Goal: Transaction & Acquisition: Purchase product/service

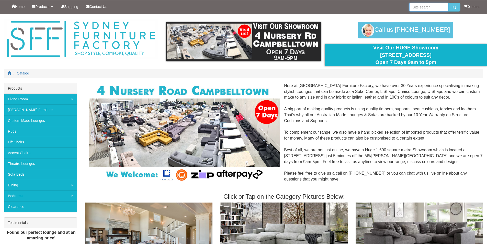
click at [431, 9] on input "search" at bounding box center [429, 7] width 39 height 9
type input "theatre lounge"
click at [449, 3] on button "submit" at bounding box center [455, 7] width 12 height 9
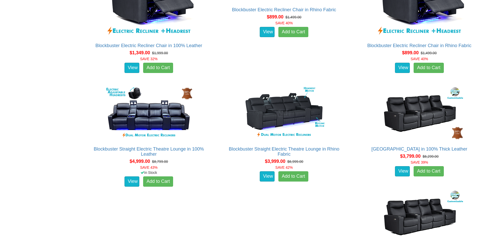
scroll to position [665, 0]
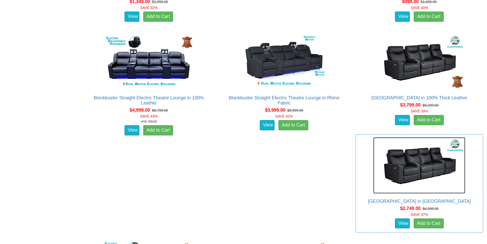
click at [416, 170] on img at bounding box center [420, 165] width 92 height 56
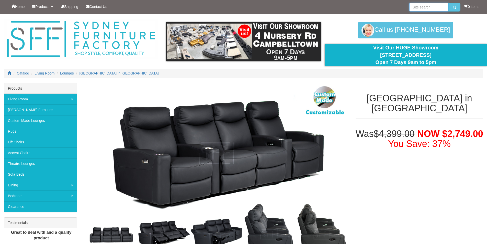
click at [424, 5] on input "search" at bounding box center [429, 7] width 39 height 9
type input "eastwood recliner"
click at [449, 3] on button "submit" at bounding box center [455, 7] width 12 height 9
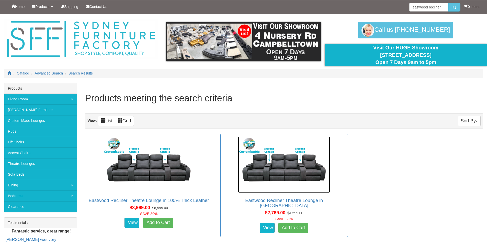
click at [290, 177] on img at bounding box center [284, 164] width 92 height 56
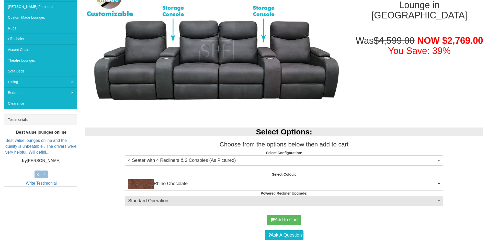
scroll to position [128, 0]
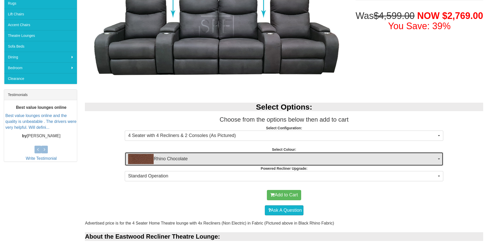
click at [196, 163] on span "Rhino Chocolate" at bounding box center [282, 159] width 309 height 10
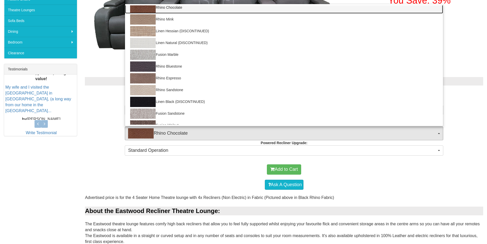
scroll to position [0, 0]
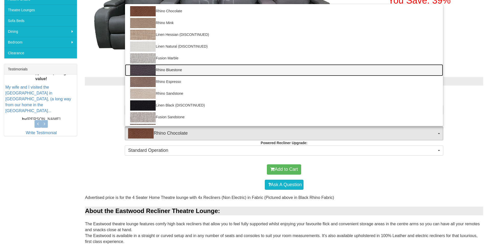
click at [171, 70] on link "Rhino Bluestone" at bounding box center [284, 70] width 318 height 12
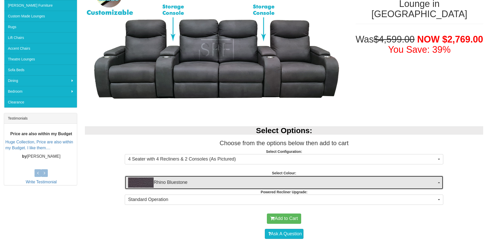
scroll to position [77, 0]
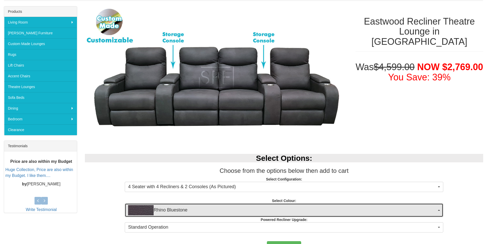
click at [207, 210] on span "Rhino Bluestone" at bounding box center [282, 210] width 309 height 10
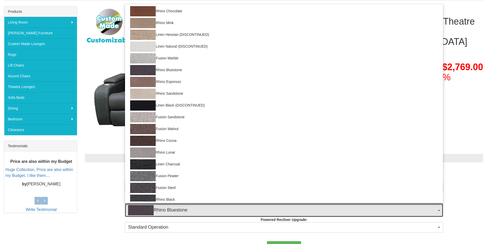
click at [210, 210] on span "Rhino Bluestone" at bounding box center [282, 210] width 309 height 10
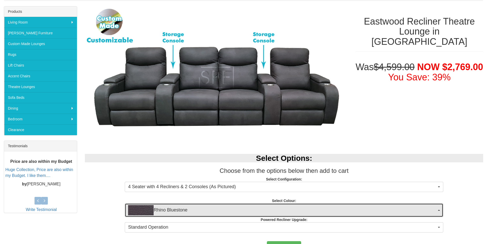
click at [210, 210] on span "Rhino Bluestone" at bounding box center [282, 210] width 309 height 10
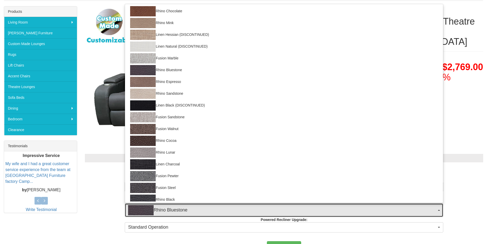
click at [210, 210] on span "Rhino Bluestone" at bounding box center [282, 210] width 309 height 10
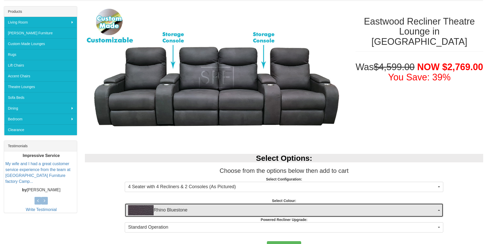
click at [210, 210] on span "Rhino Bluestone" at bounding box center [282, 210] width 309 height 10
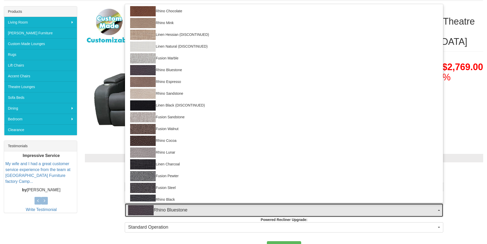
click at [210, 210] on span "Rhino Bluestone" at bounding box center [282, 210] width 309 height 10
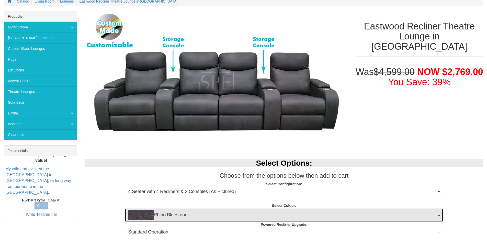
scroll to position [154, 0]
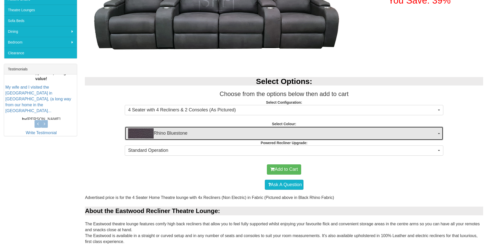
click at [206, 134] on span "Rhino Bluestone" at bounding box center [282, 133] width 309 height 10
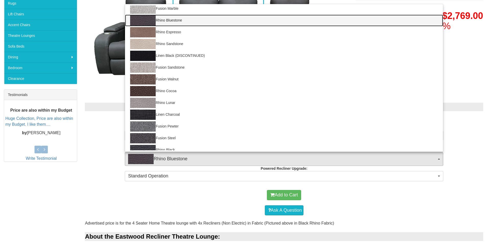
scroll to position [55, 0]
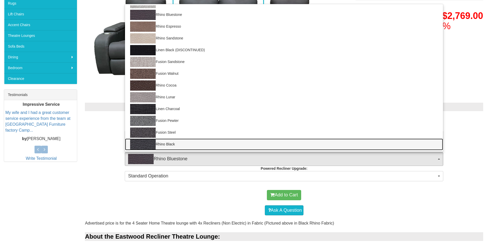
click at [150, 145] on img at bounding box center [143, 144] width 26 height 10
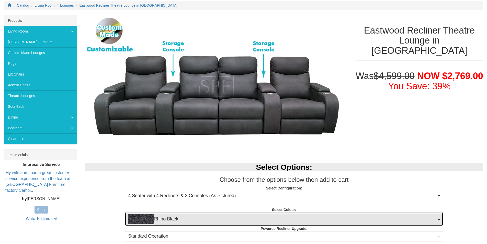
scroll to position [77, 0]
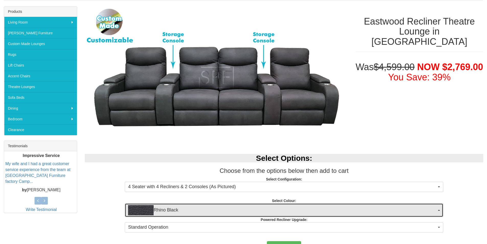
click at [187, 213] on span "Rhino Black" at bounding box center [282, 210] width 309 height 10
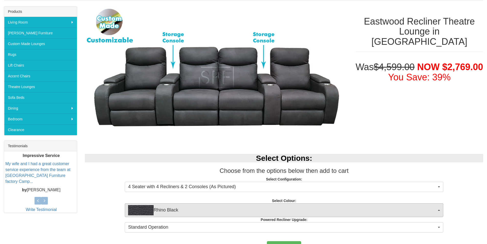
scroll to position [4, 0]
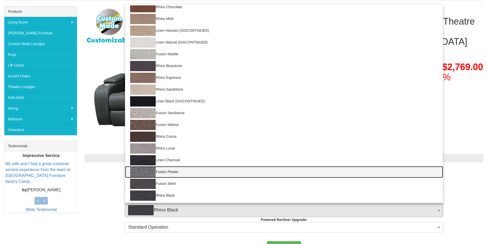
click at [155, 175] on img at bounding box center [143, 172] width 26 height 10
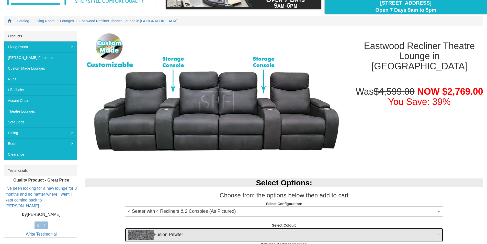
scroll to position [51, 0]
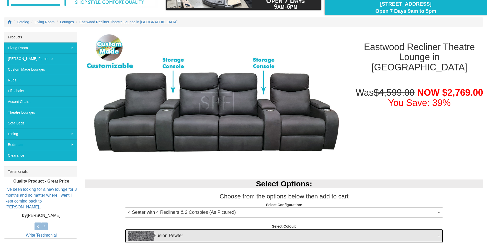
click at [205, 234] on span "Fusion Pewter" at bounding box center [282, 236] width 309 height 10
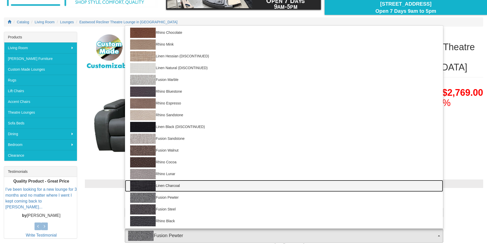
click at [182, 186] on link "Linen Charcoal" at bounding box center [284, 186] width 318 height 12
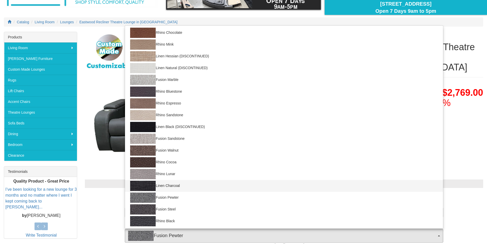
select select "1409"
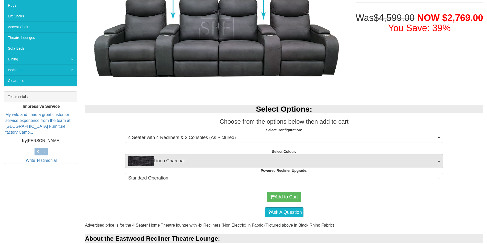
scroll to position [128, 0]
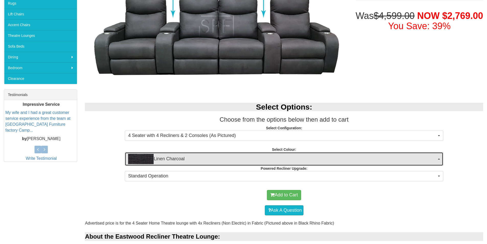
click at [205, 159] on span "Linen Charcoal" at bounding box center [282, 159] width 309 height 10
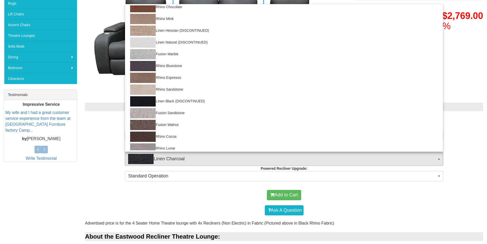
scroll to position [55, 0]
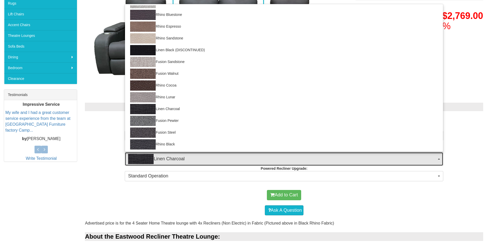
click at [205, 159] on span "Linen Charcoal" at bounding box center [282, 159] width 309 height 10
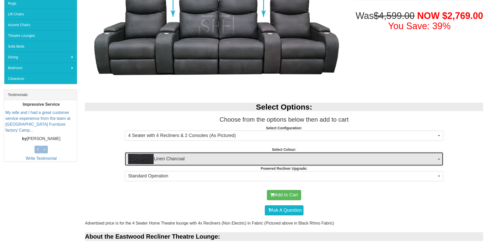
click at [205, 159] on span "Linen Charcoal" at bounding box center [282, 159] width 309 height 10
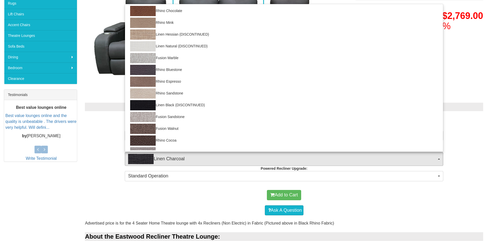
scroll to position [0, 0]
click at [94, 117] on h3 "Choose from the options below then add to cart" at bounding box center [284, 119] width 399 height 7
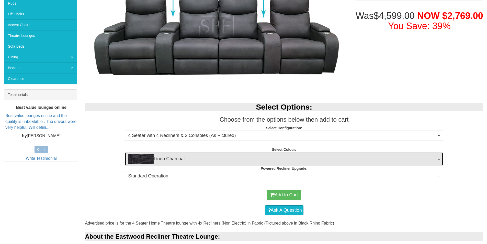
click at [221, 160] on span "Linen Charcoal" at bounding box center [282, 159] width 309 height 10
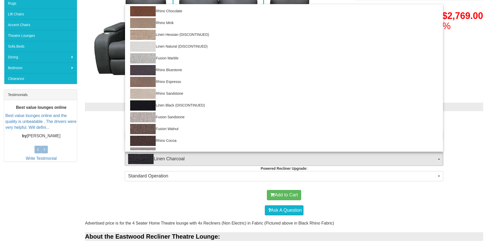
scroll to position [55, 0]
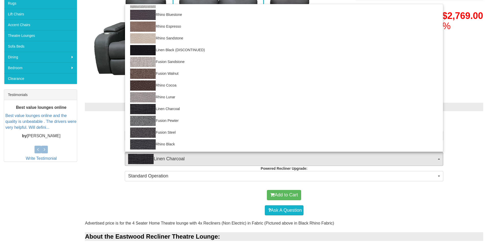
click at [104, 133] on p "Select Configuration: 4 Seater with 4 Recliners & 2 Consoles (As Pictured) 4 Se…" at bounding box center [284, 132] width 399 height 14
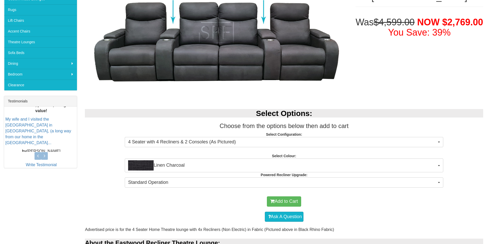
scroll to position [128, 0]
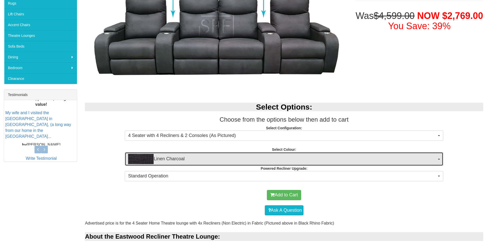
click at [235, 160] on span "Linen Charcoal" at bounding box center [282, 159] width 309 height 10
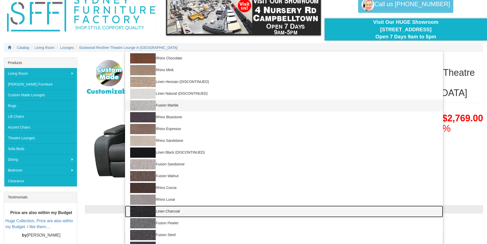
scroll to position [77, 0]
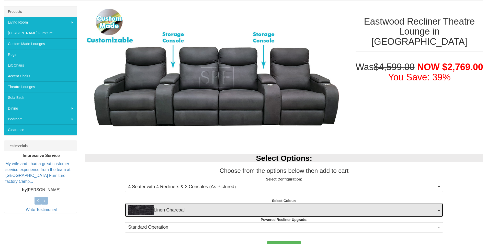
click at [248, 206] on span "Linen Charcoal" at bounding box center [282, 210] width 309 height 10
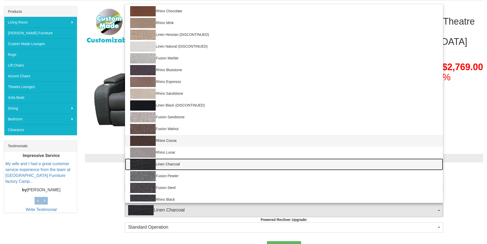
scroll to position [4, 0]
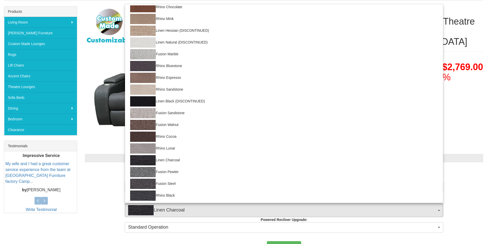
click at [93, 184] on p "Select Configuration: 4 Seater with 4 Recliners & 2 Consoles (As Pictured) 4 Se…" at bounding box center [284, 184] width 399 height 14
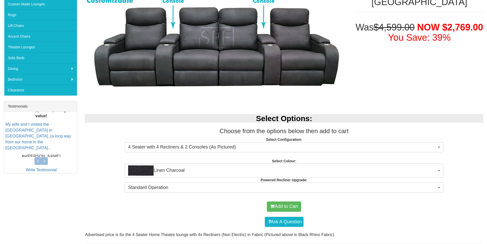
scroll to position [128, 0]
